Goal: Complete application form: Complete application form

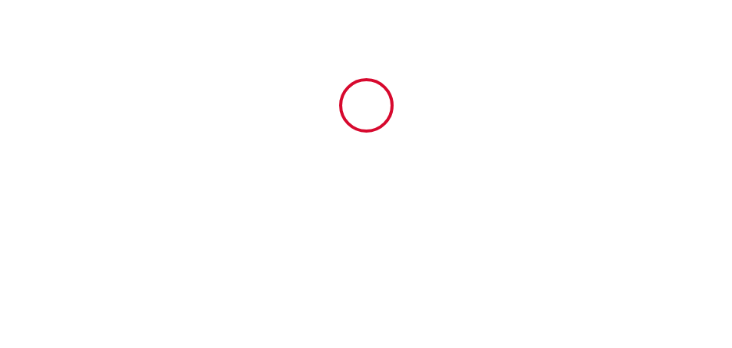
type input "5774217"
type input "⚫ Ti Kaz Oreo ⚪"
type input "[STREET_ADDRESS]"
type input "97434"
type input "[GEOGRAPHIC_DATA][PERSON_NAME]"
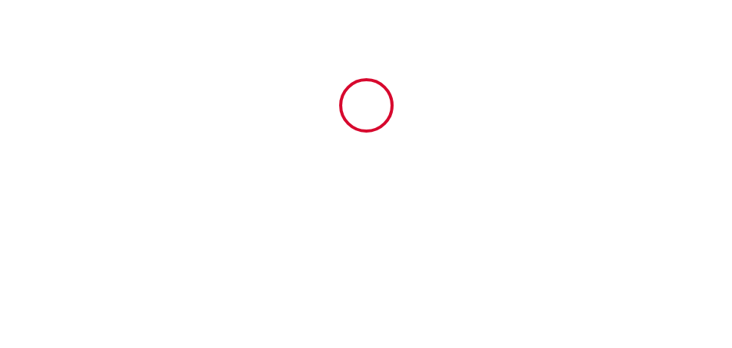
type input "Reunion"
type input "[DATE]"
type input "2"
type input "0"
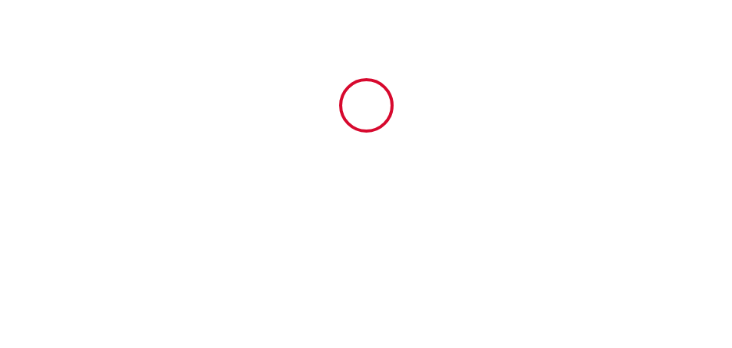
type input "300"
type input "1270.47"
type input "SARL Familiale"
type input "FDC Deluxe"
type input "[STREET_ADDRESS] Air"
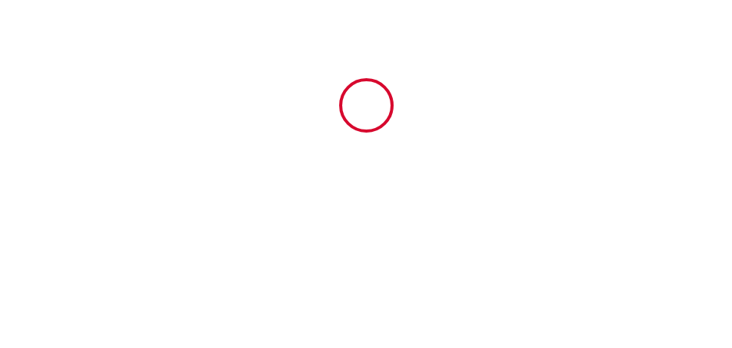
type input "42155"
type input "Ouches"
type input "Reunion"
type input "[EMAIL_ADDRESS][DOMAIN_NAME]"
type input "yves"
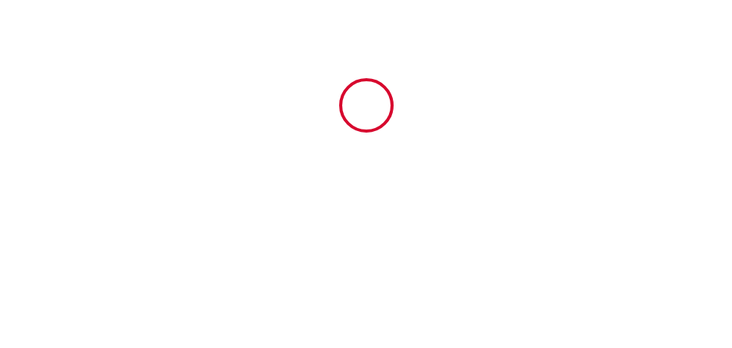
type input "donz"
type input "[STREET_ADDRESS]"
type input "97430"
type input "LE TAMPON"
type input "[EMAIL_ADDRESS][DOMAIN_NAME]"
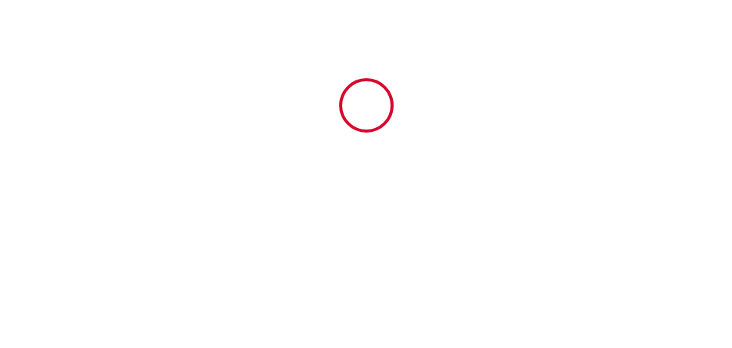
type input "[PHONE_NUMBER]"
select select "RE"
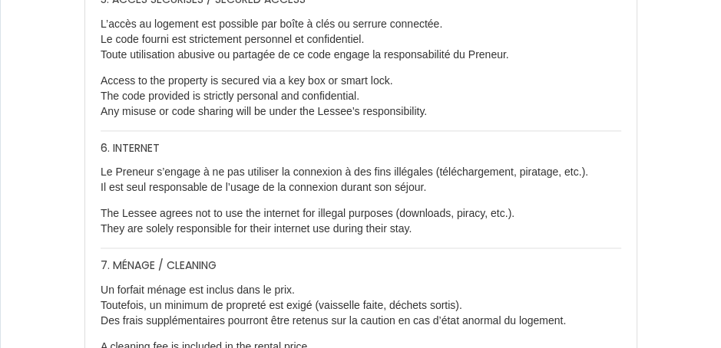
scroll to position [1334, 0]
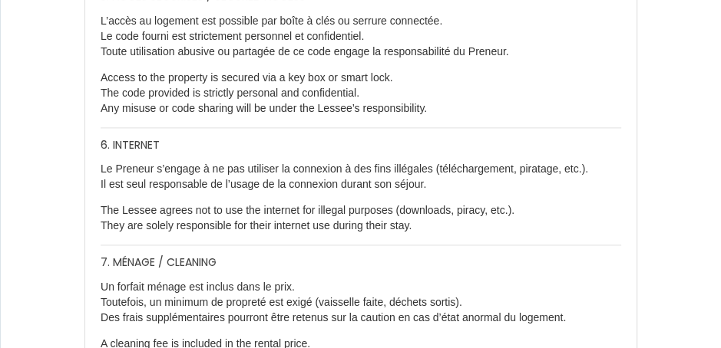
click at [606, 176] on p "Le Preneur s’engage à ne pas utiliser la connexion à des fins illégales (téléch…" at bounding box center [361, 177] width 520 height 31
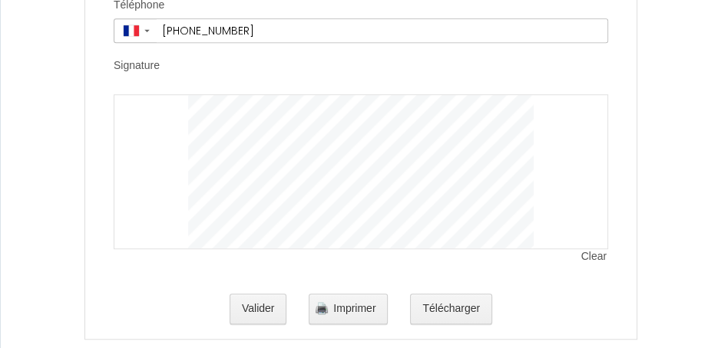
scroll to position [4409, 0]
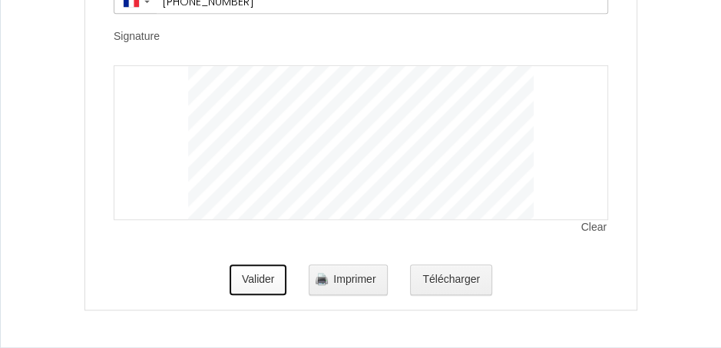
click at [254, 276] on button "Valider" at bounding box center [258, 280] width 58 height 31
click at [255, 281] on button "Valider" at bounding box center [258, 280] width 58 height 31
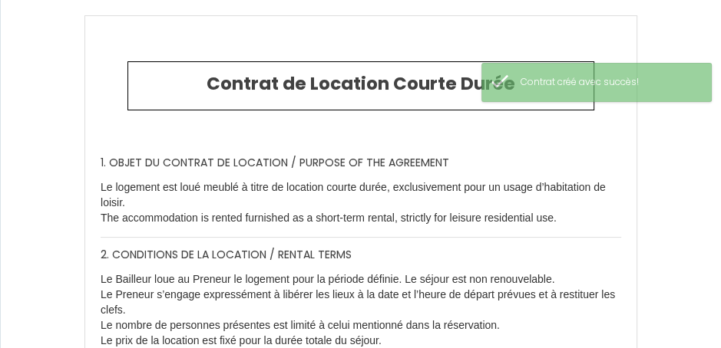
type input "50"
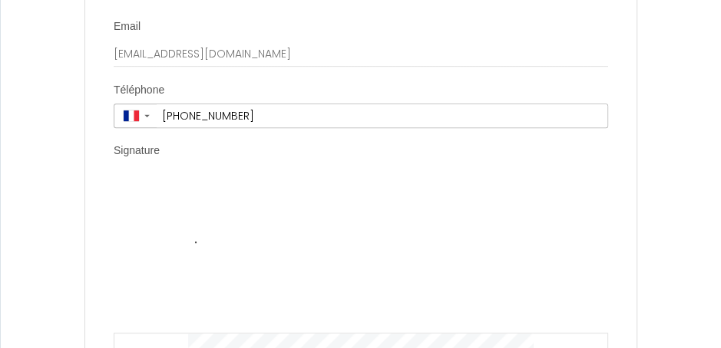
scroll to position [4281, 0]
